Goal: Task Accomplishment & Management: Use online tool/utility

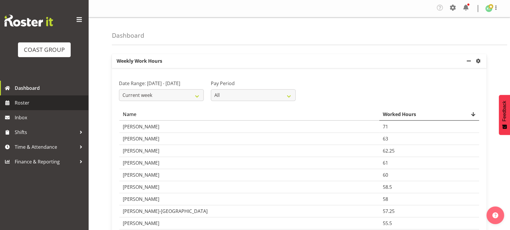
click at [62, 103] on span "Roster" at bounding box center [50, 102] width 71 height 9
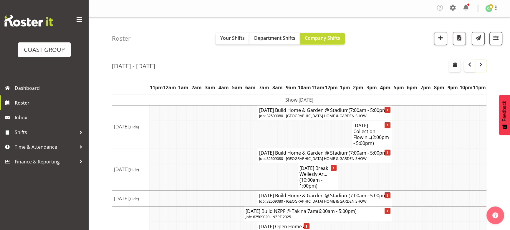
click at [482, 65] on span "button" at bounding box center [480, 64] width 7 height 7
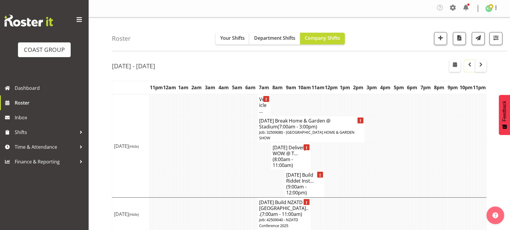
drag, startPoint x: 469, startPoint y: 66, endPoint x: 469, endPoint y: 70, distance: 4.1
click at [469, 66] on span "button" at bounding box center [469, 64] width 7 height 7
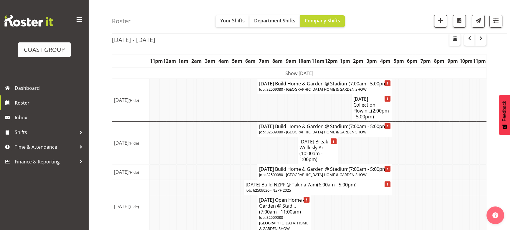
scroll to position [34, 0]
